Goal: Obtain resource: Obtain resource

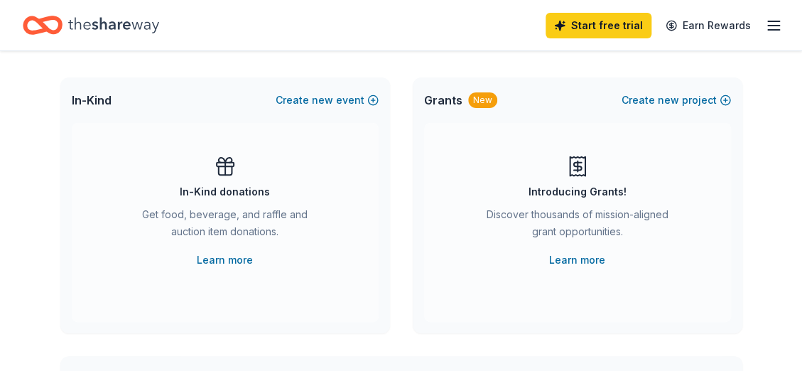
scroll to position [71, 0]
click at [227, 173] on icon at bounding box center [225, 165] width 23 height 23
click at [223, 258] on link "Learn more" at bounding box center [225, 259] width 56 height 17
click at [219, 257] on link "Learn more" at bounding box center [225, 259] width 56 height 17
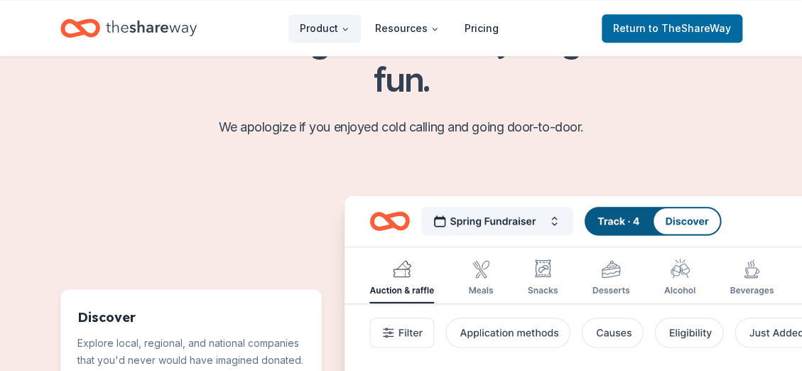
scroll to position [457, 0]
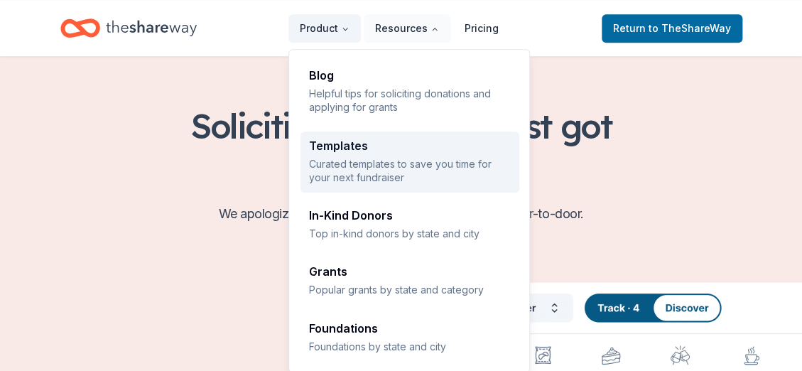
click at [349, 148] on div "Templates" at bounding box center [410, 145] width 202 height 11
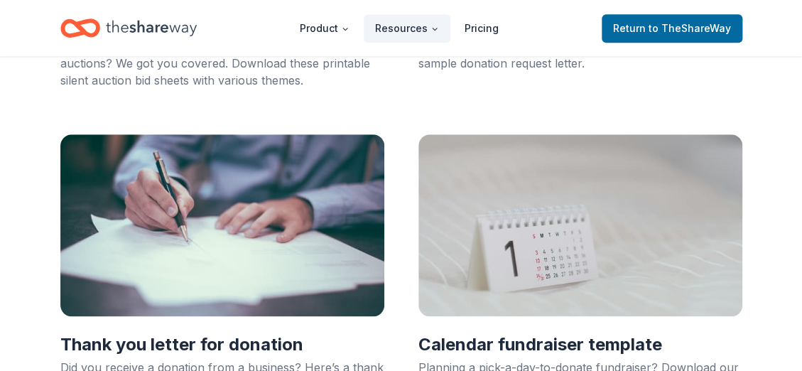
scroll to position [341, 0]
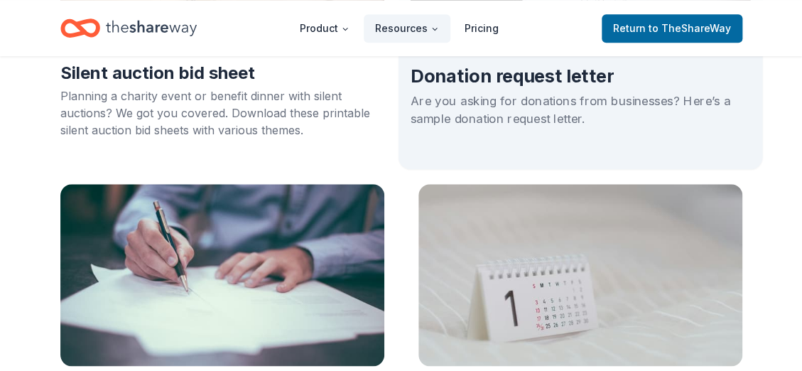
click at [525, 79] on h2 "Donation request letter" at bounding box center [580, 77] width 340 height 24
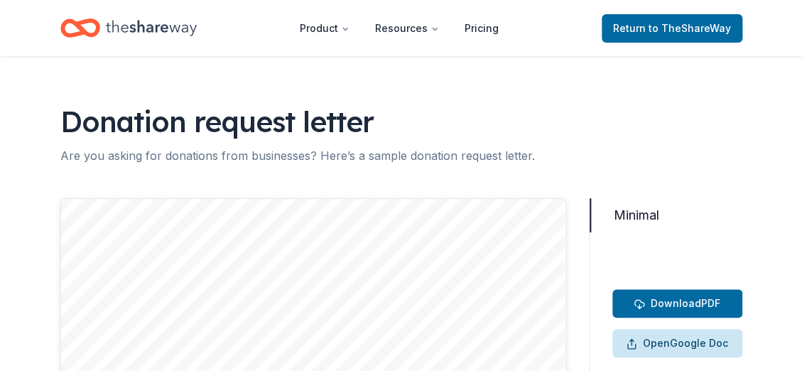
click at [672, 344] on span "Open Google Doc" at bounding box center [677, 342] width 102 height 17
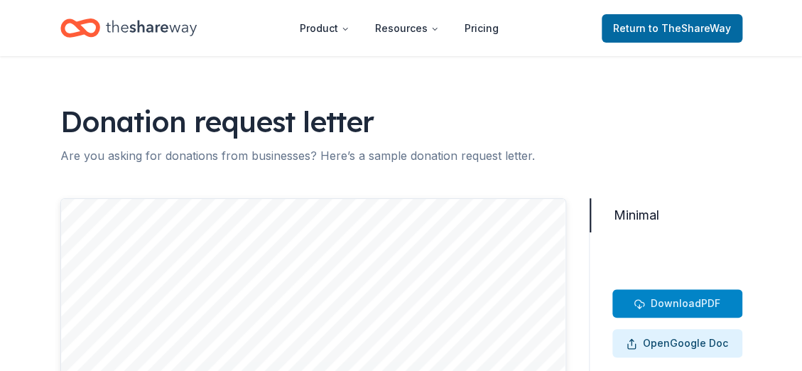
click at [657, 300] on span "Download" at bounding box center [675, 303] width 50 height 12
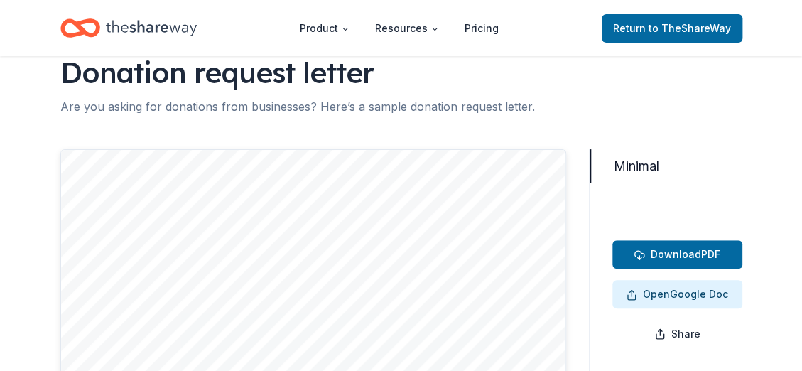
scroll to position [71, 0]
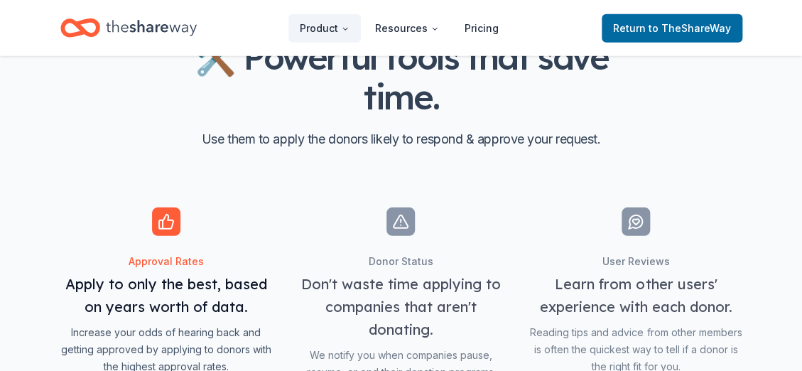
scroll to position [1491, 0]
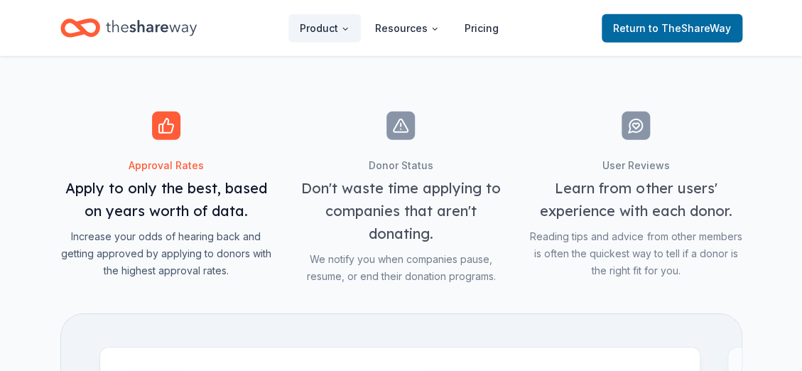
click at [168, 131] on span "Features for simplifying everyday business tasks" at bounding box center [166, 197] width 212 height 173
click at [153, 191] on span "Features for simplifying everyday business tasks" at bounding box center [166, 197] width 212 height 173
click at [160, 124] on span "Features for simplifying everyday business tasks" at bounding box center [166, 197] width 212 height 173
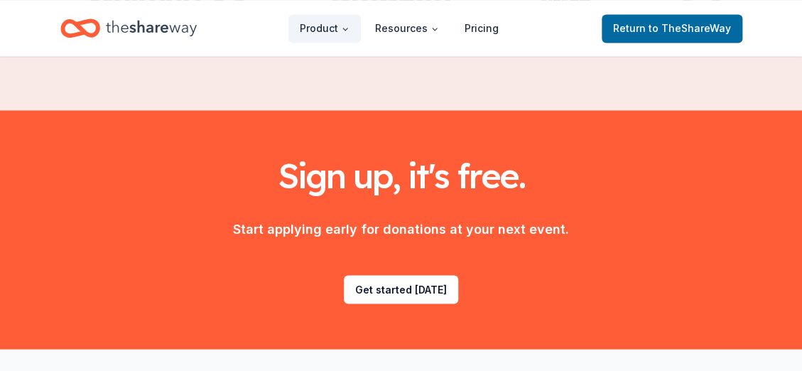
scroll to position [2588, 0]
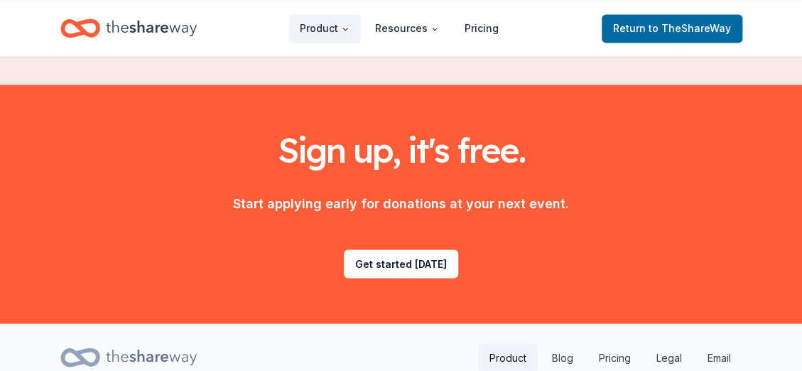
click at [512, 343] on link "Product" at bounding box center [508, 357] width 60 height 28
click at [405, 249] on link "Get started today" at bounding box center [401, 263] width 114 height 28
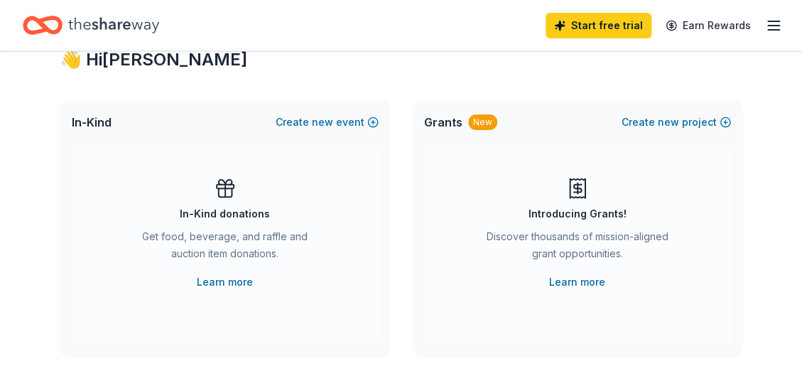
scroll to position [71, 0]
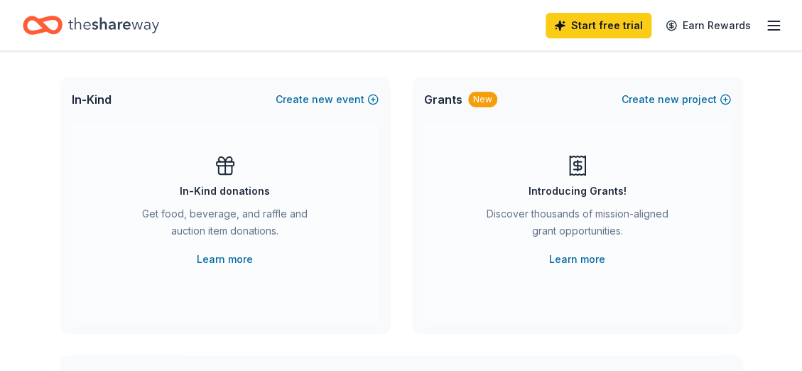
click at [222, 165] on rect at bounding box center [225, 164] width 17 height 4
click at [94, 99] on span "In-Kind" at bounding box center [92, 99] width 40 height 17
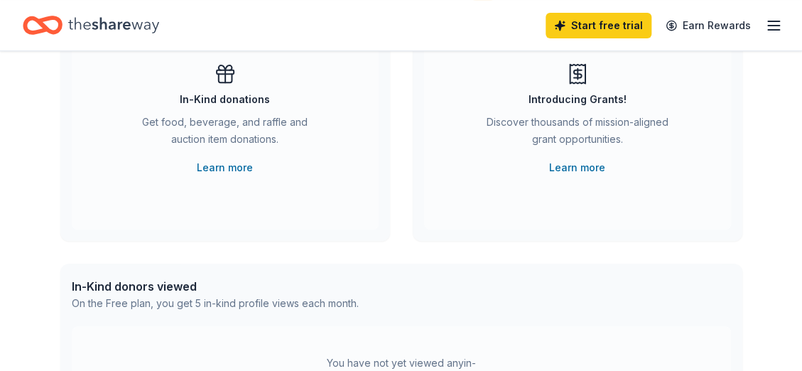
scroll to position [142, 0]
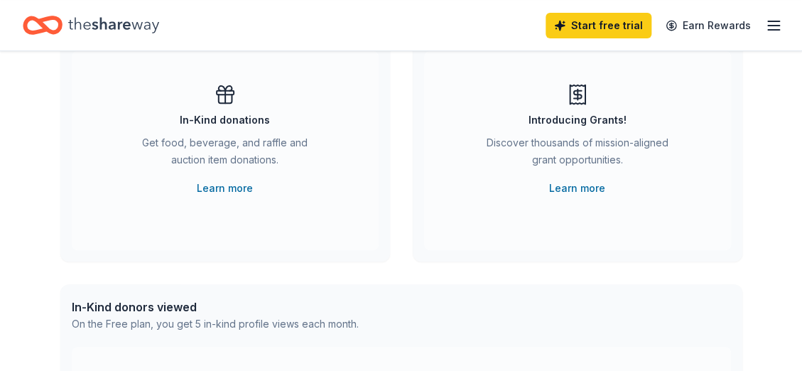
click at [223, 99] on icon at bounding box center [225, 94] width 23 height 23
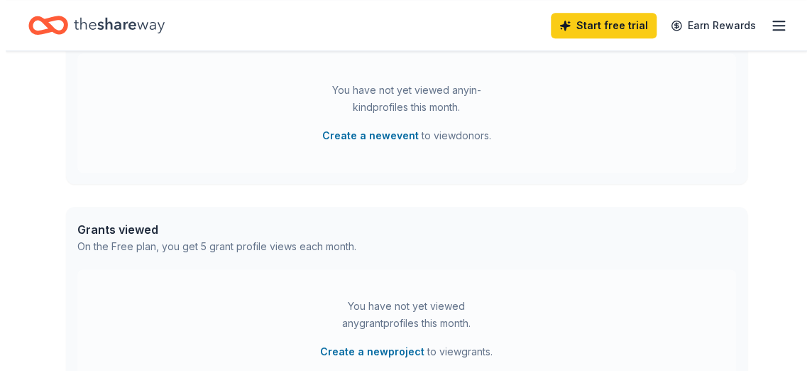
scroll to position [398, 0]
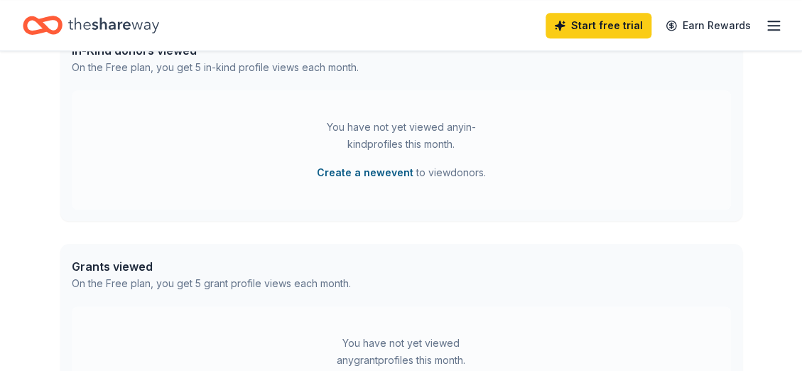
click at [388, 168] on button "Create a new event" at bounding box center [365, 172] width 97 height 17
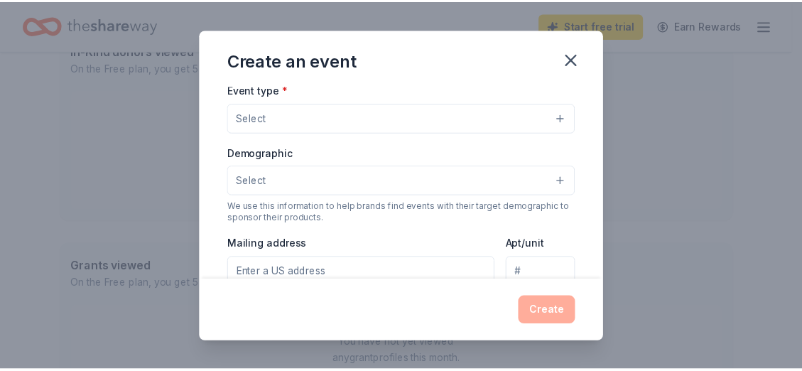
scroll to position [213, 0]
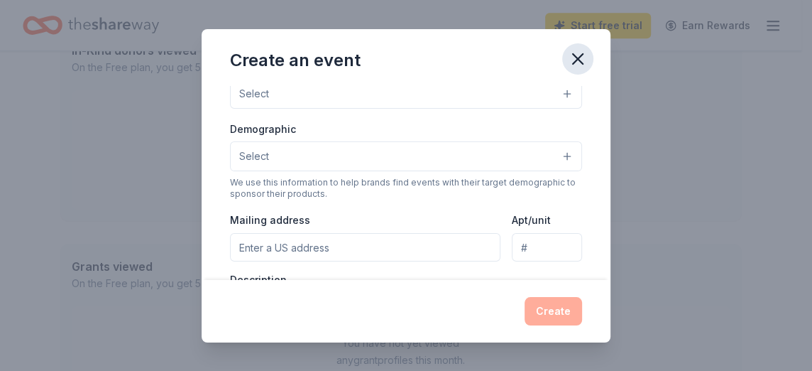
click at [578, 56] on icon "button" at bounding box center [578, 59] width 20 height 20
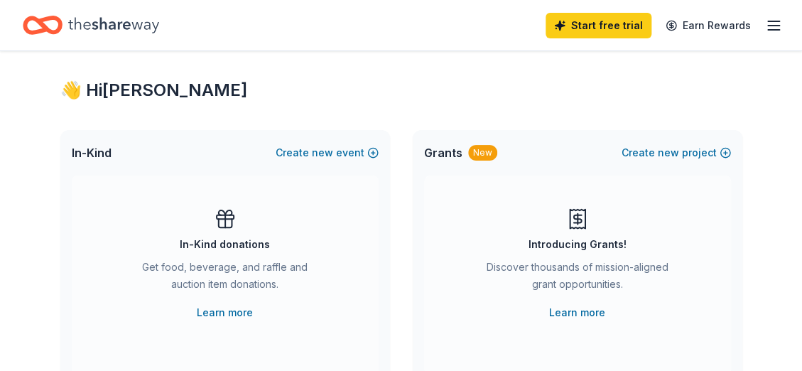
scroll to position [0, 0]
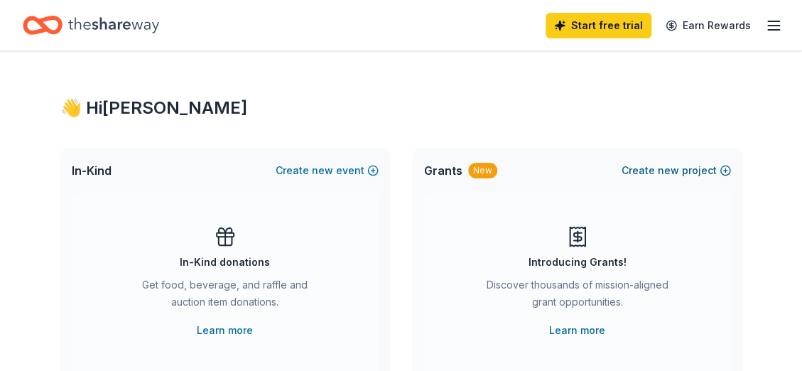
click at [649, 168] on button "Create new project" at bounding box center [675, 170] width 109 height 17
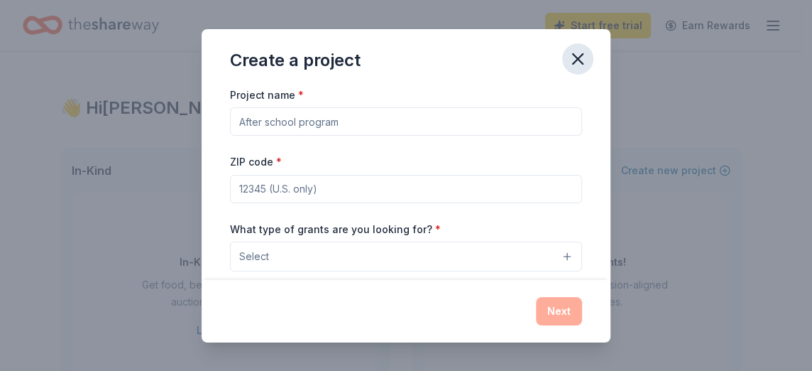
click at [575, 55] on icon "button" at bounding box center [578, 59] width 10 height 10
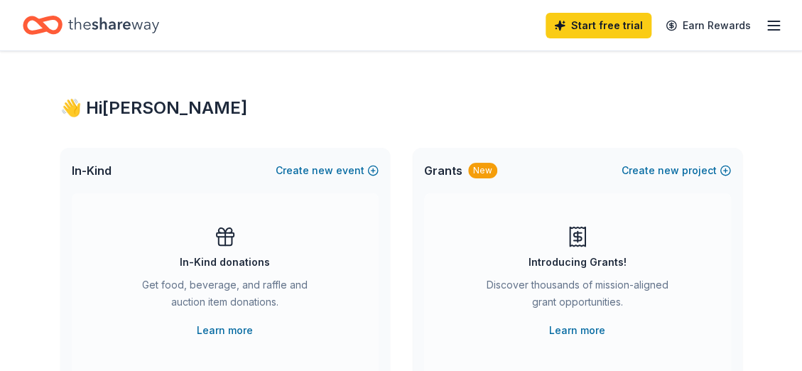
click at [97, 167] on span "In-Kind" at bounding box center [92, 170] width 40 height 17
click at [94, 173] on span "In-Kind" at bounding box center [92, 170] width 40 height 17
